Goal: Task Accomplishment & Management: Complete application form

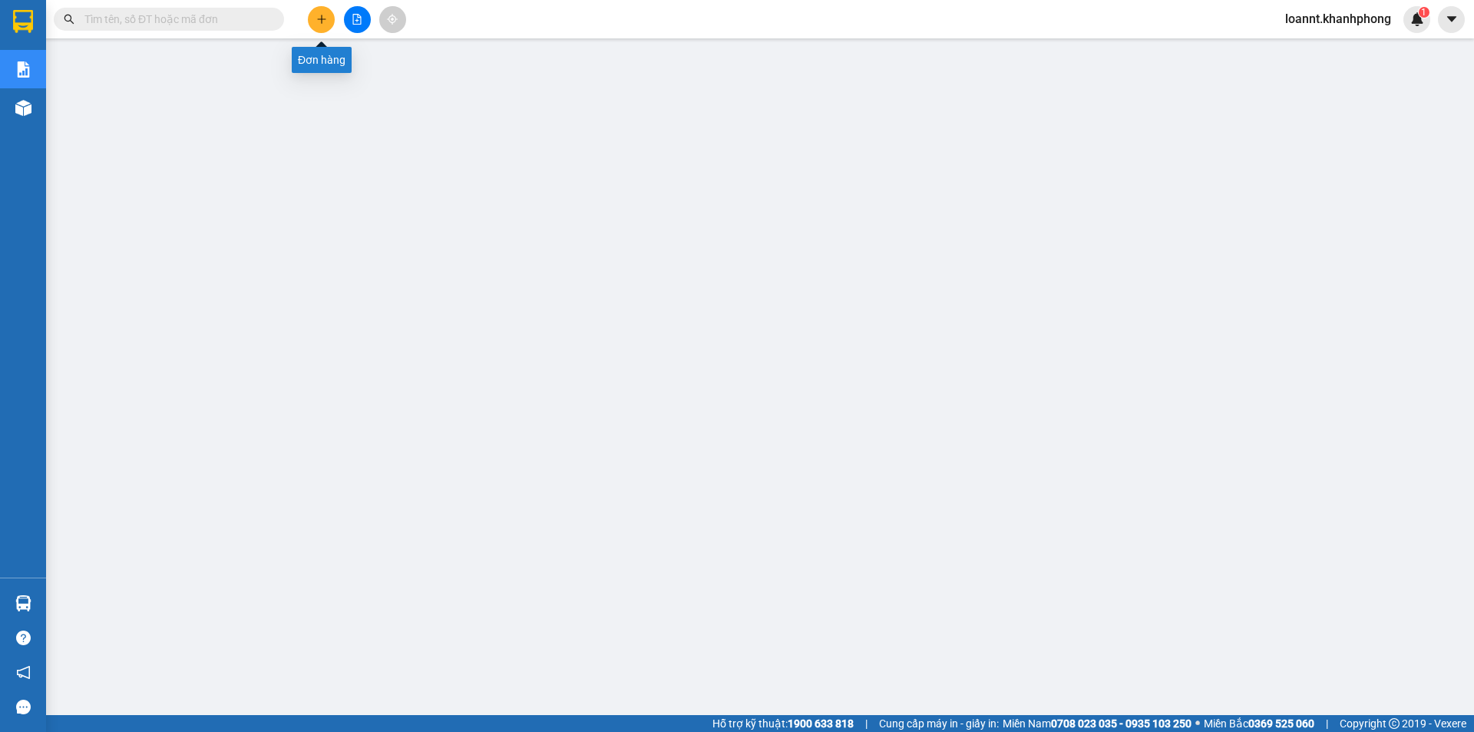
click at [326, 17] on icon "plus" at bounding box center [321, 19] width 11 height 11
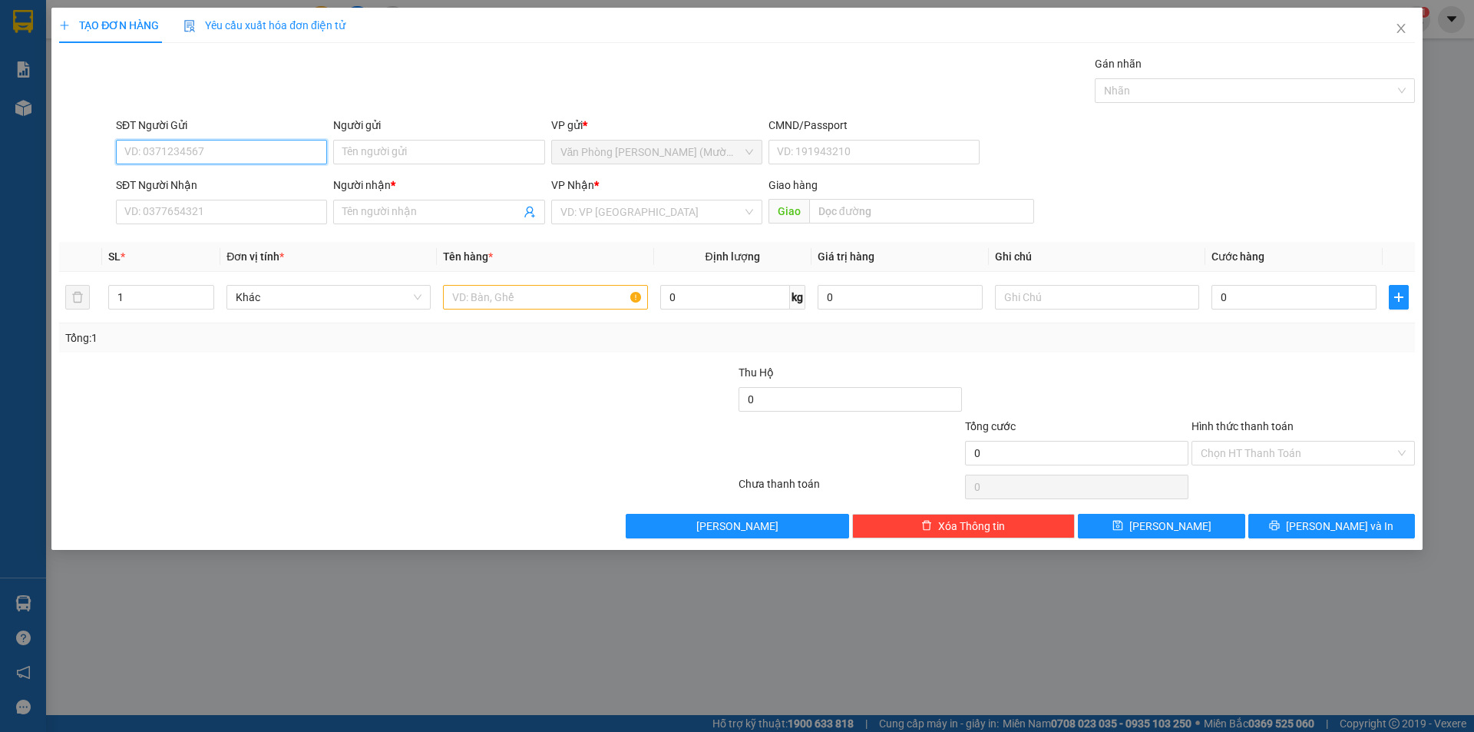
click at [217, 144] on input "SĐT Người Gửi" at bounding box center [221, 152] width 211 height 25
type input "0935210586"
click at [229, 179] on div "0935210586 - YẾN" at bounding box center [221, 182] width 193 height 17
type input "YẾN"
type input "0935210586"
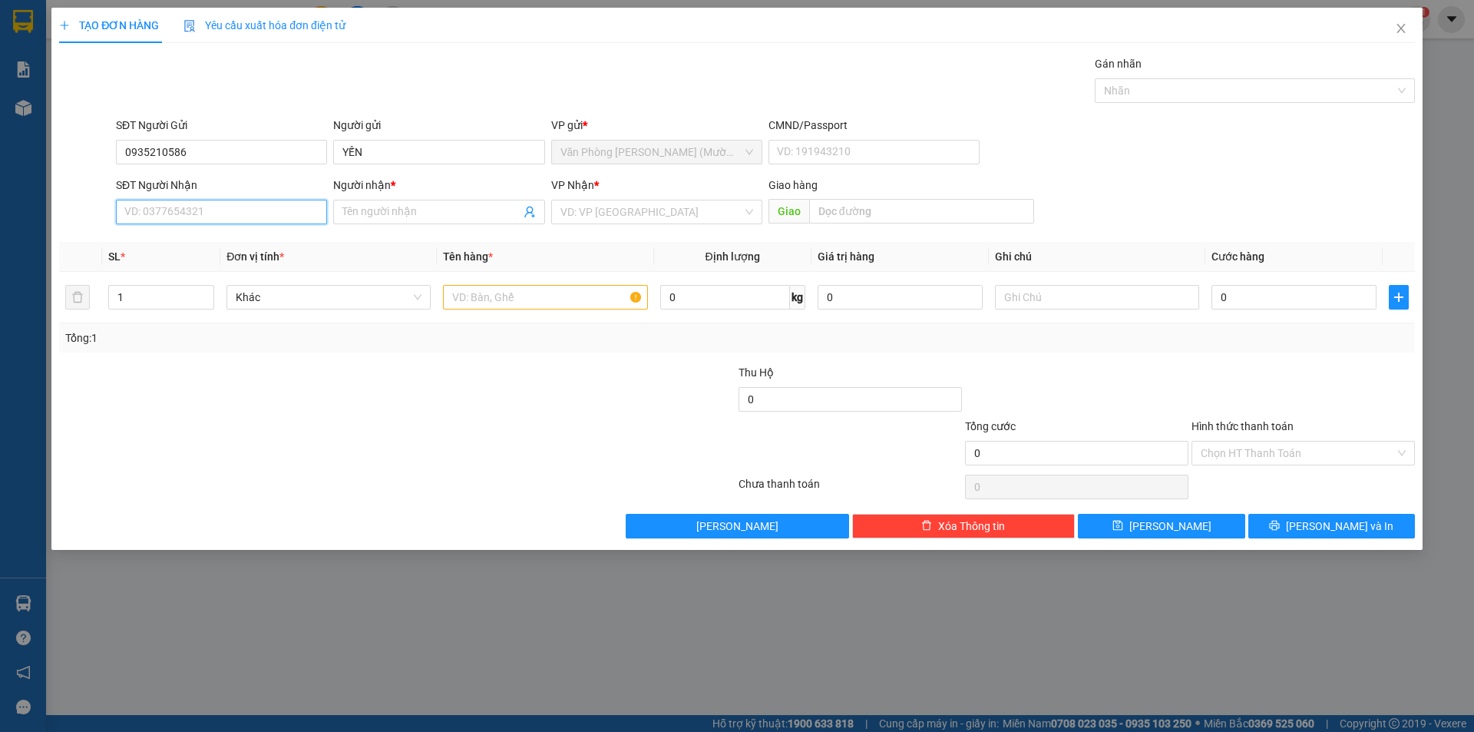
click at [256, 217] on input "SĐT Người Nhận" at bounding box center [221, 212] width 211 height 25
click at [239, 278] on div "0909789960 - NHÂN" at bounding box center [221, 267] width 211 height 25
type input "0909789960"
type input "NHÂN"
click at [483, 293] on input "text" at bounding box center [545, 297] width 204 height 25
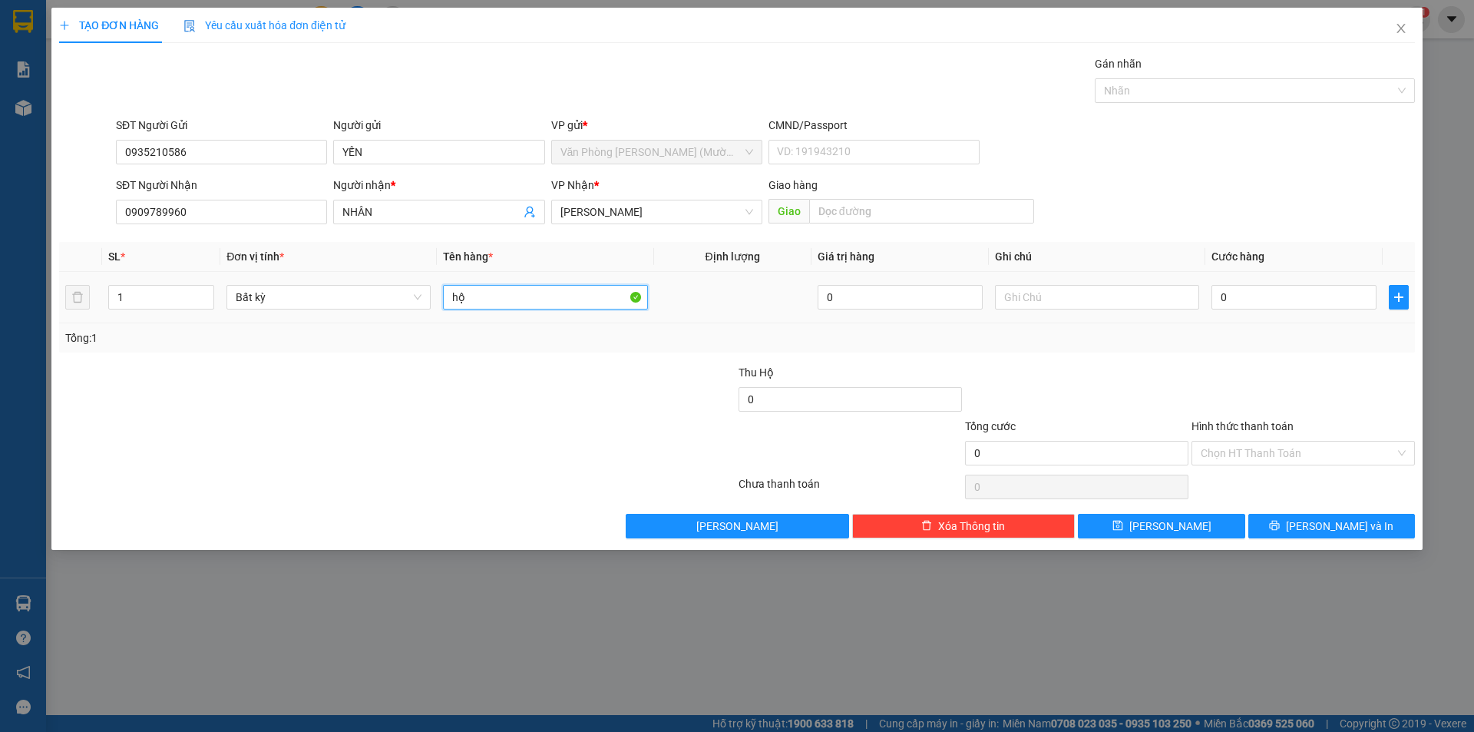
type input "h"
type input "HỘP GIẤY"
click at [1241, 295] on input "0" at bounding box center [1294, 297] width 165 height 25
type input "3"
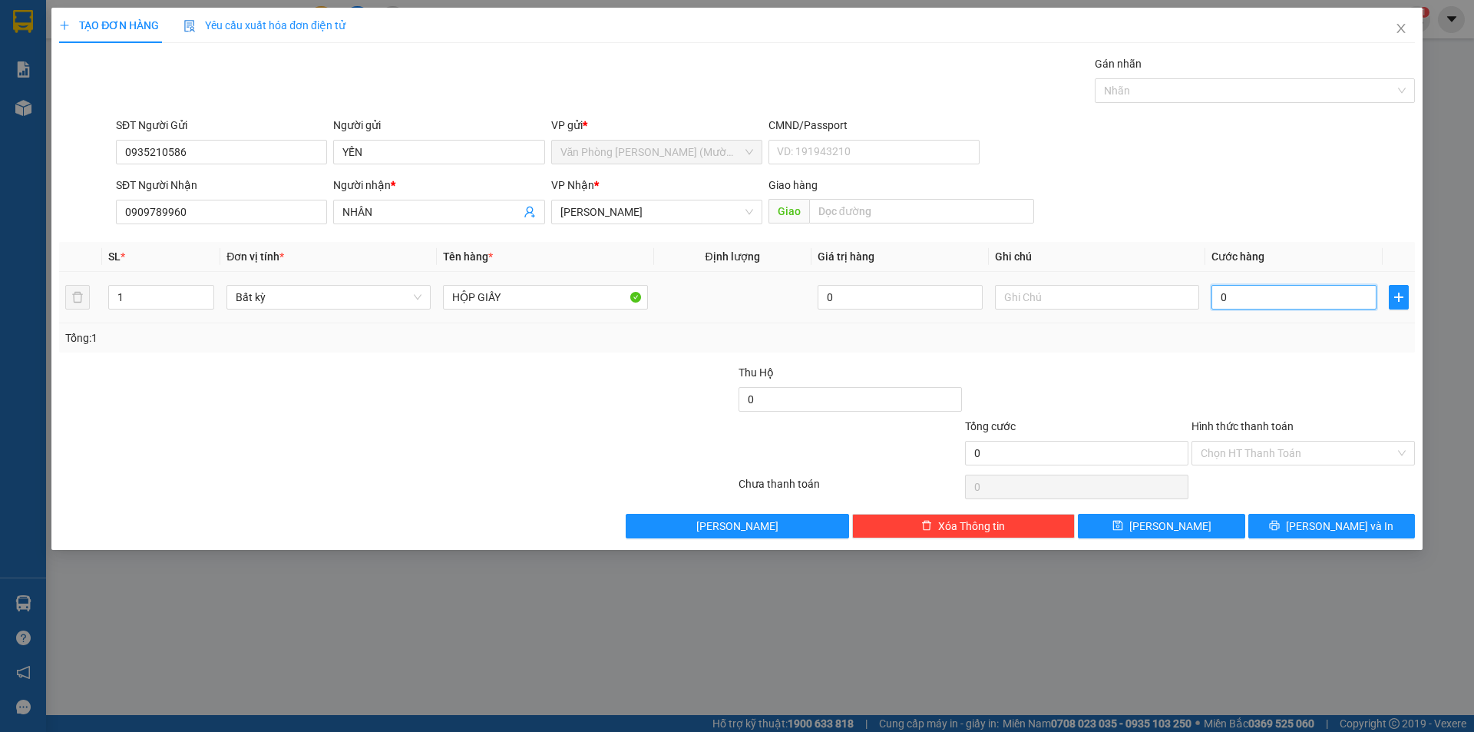
type input "3"
type input "30"
type input "30.000"
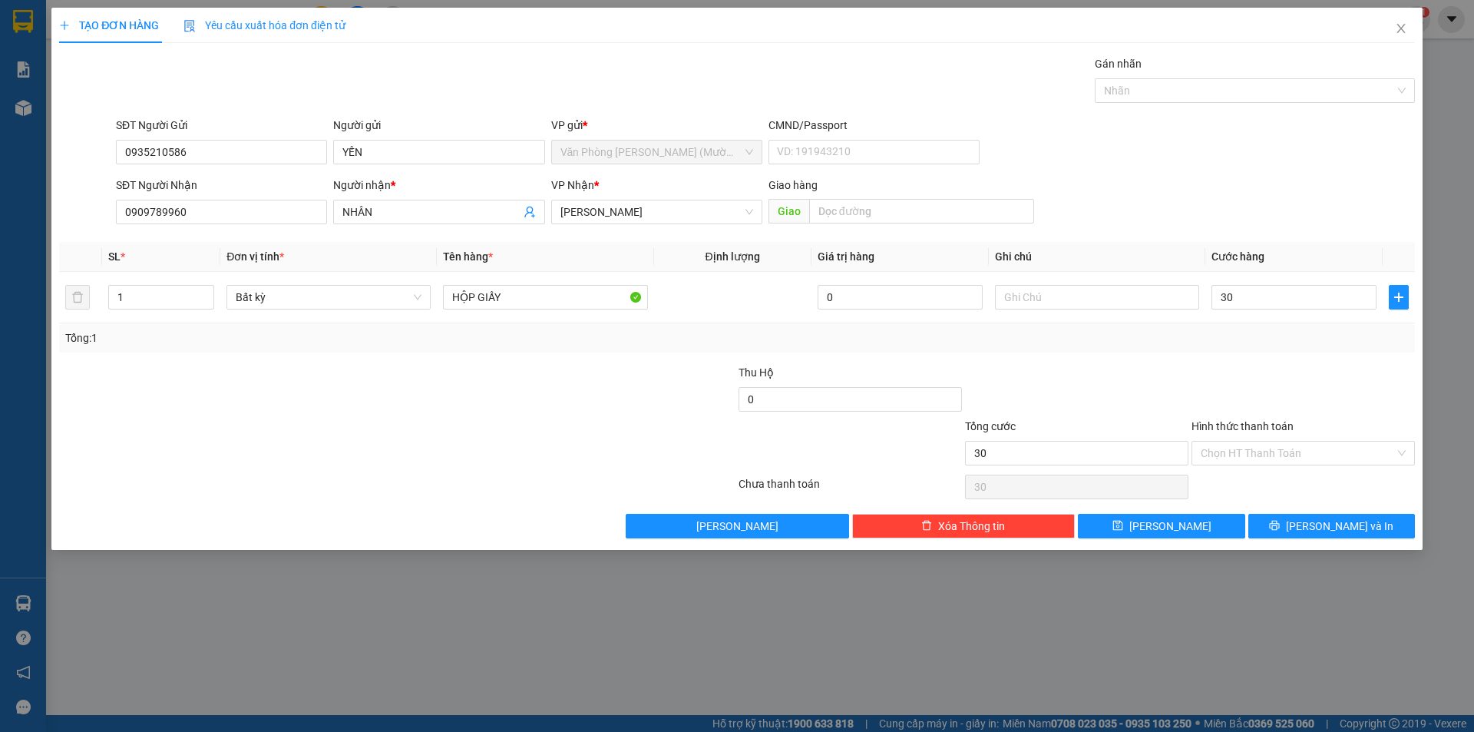
type input "30.000"
drag, startPoint x: 1096, startPoint y: 390, endPoint x: 1087, endPoint y: 392, distance: 8.6
click at [1095, 392] on div at bounding box center [1077, 391] width 227 height 54
click at [1264, 449] on input "Hình thức thanh toán" at bounding box center [1298, 453] width 194 height 23
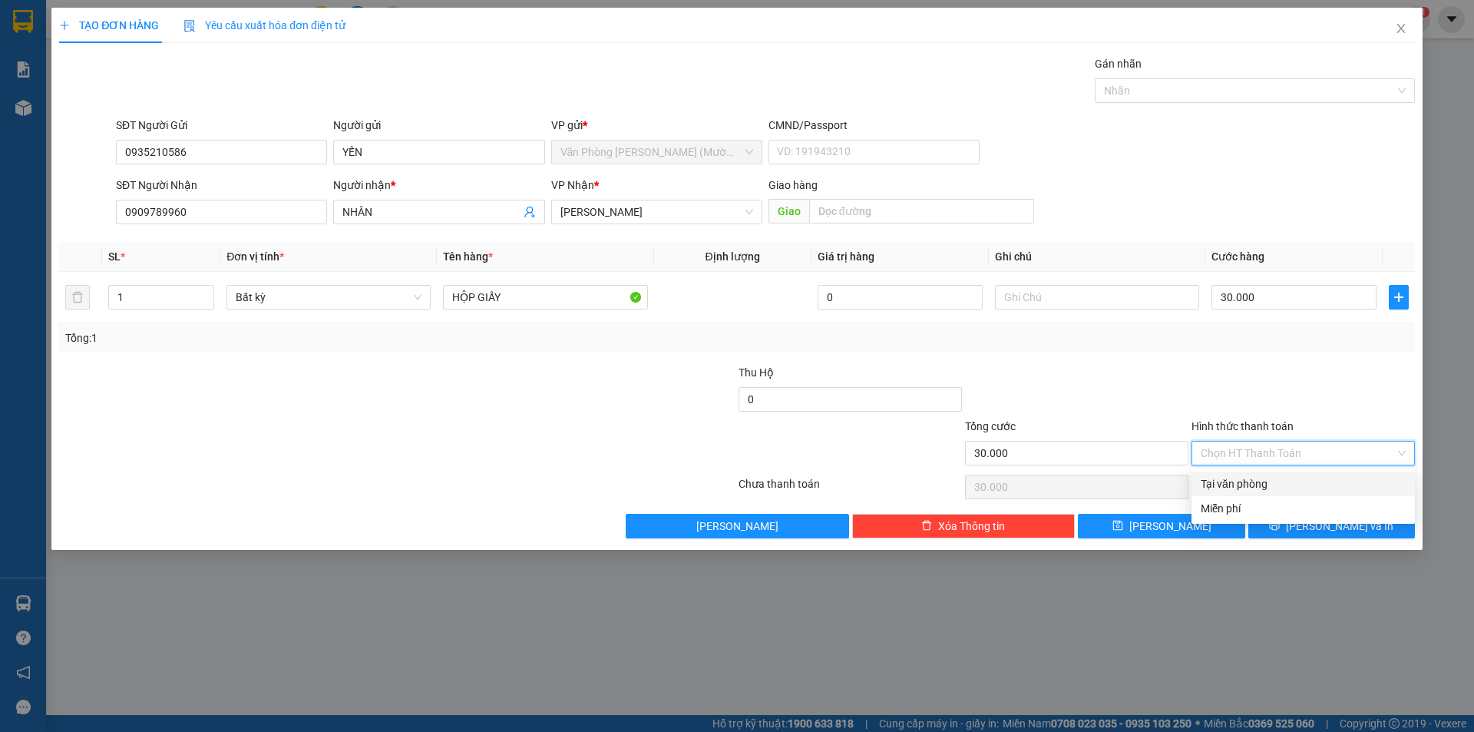
click at [1249, 477] on div "Tại văn phòng" at bounding box center [1303, 483] width 205 height 17
type input "0"
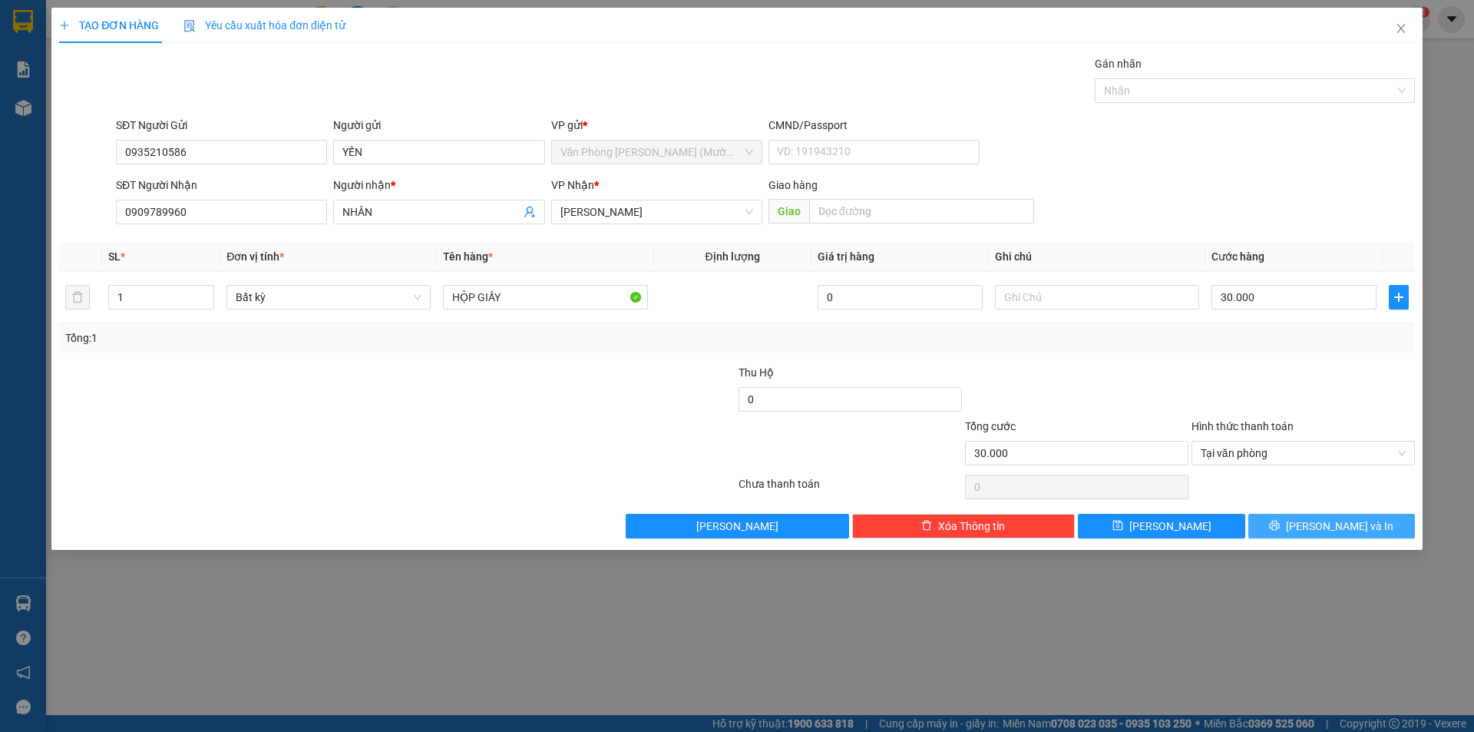
click at [1322, 522] on span "[PERSON_NAME] và In" at bounding box center [1339, 526] width 107 height 17
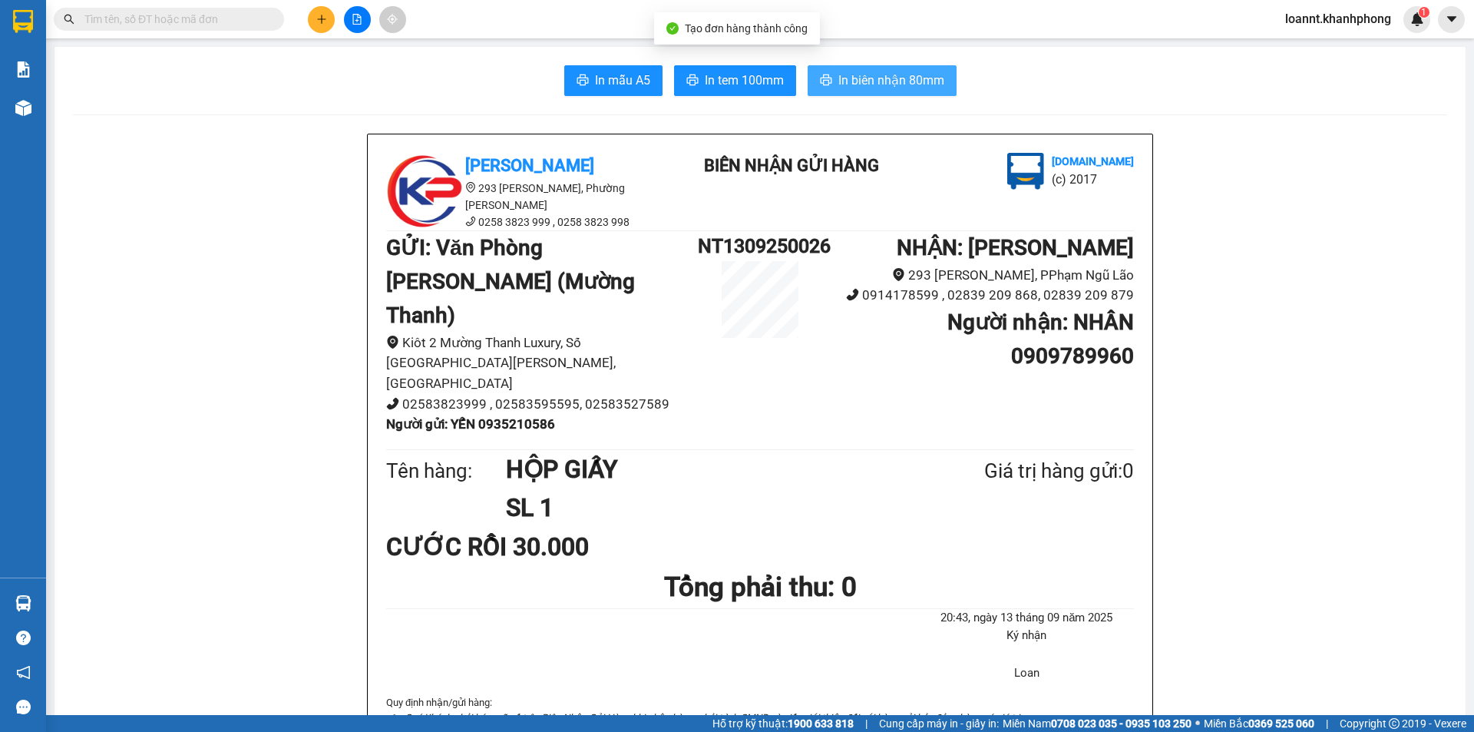
click at [923, 84] on span "In biên nhận 80mm" at bounding box center [891, 80] width 106 height 19
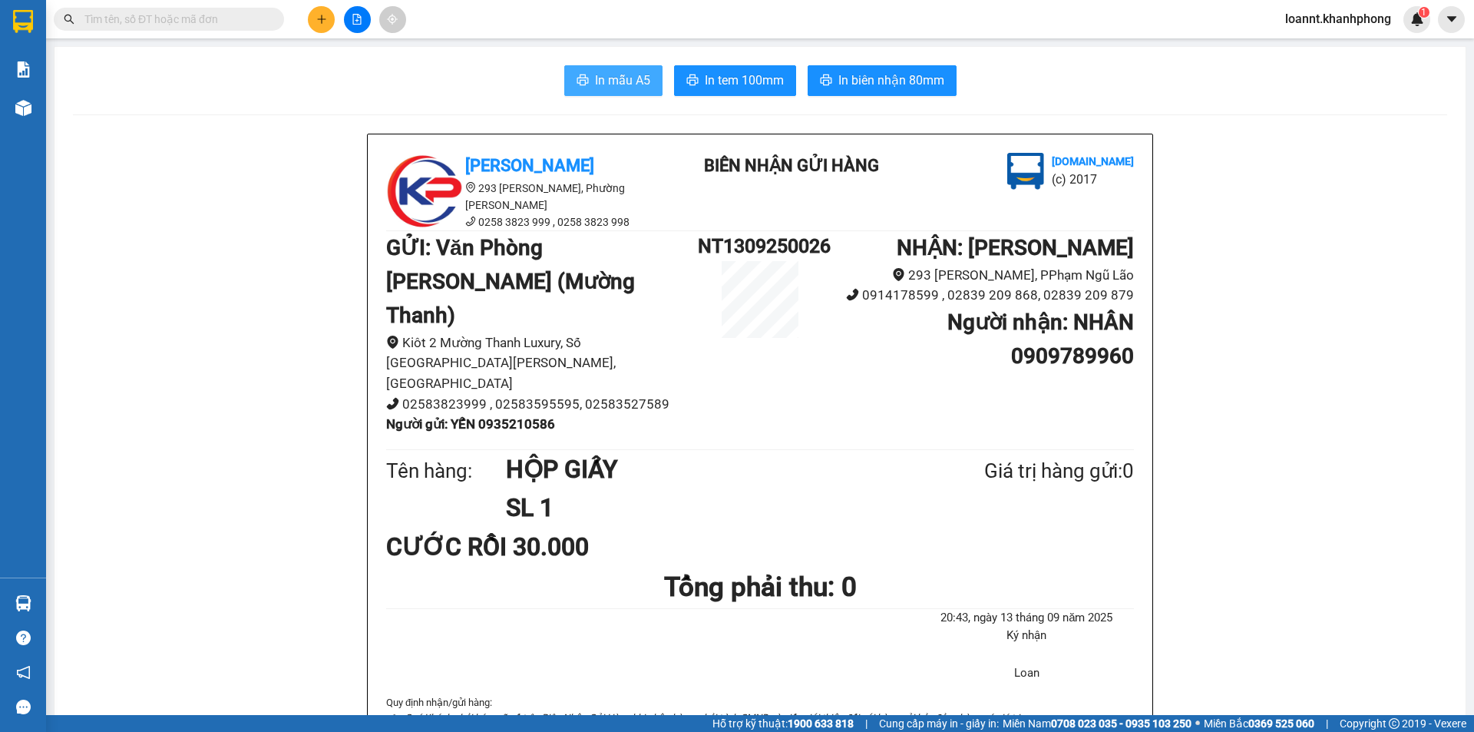
click at [607, 78] on span "In mẫu A5" at bounding box center [622, 80] width 55 height 19
